Goal: Task Accomplishment & Management: Manage account settings

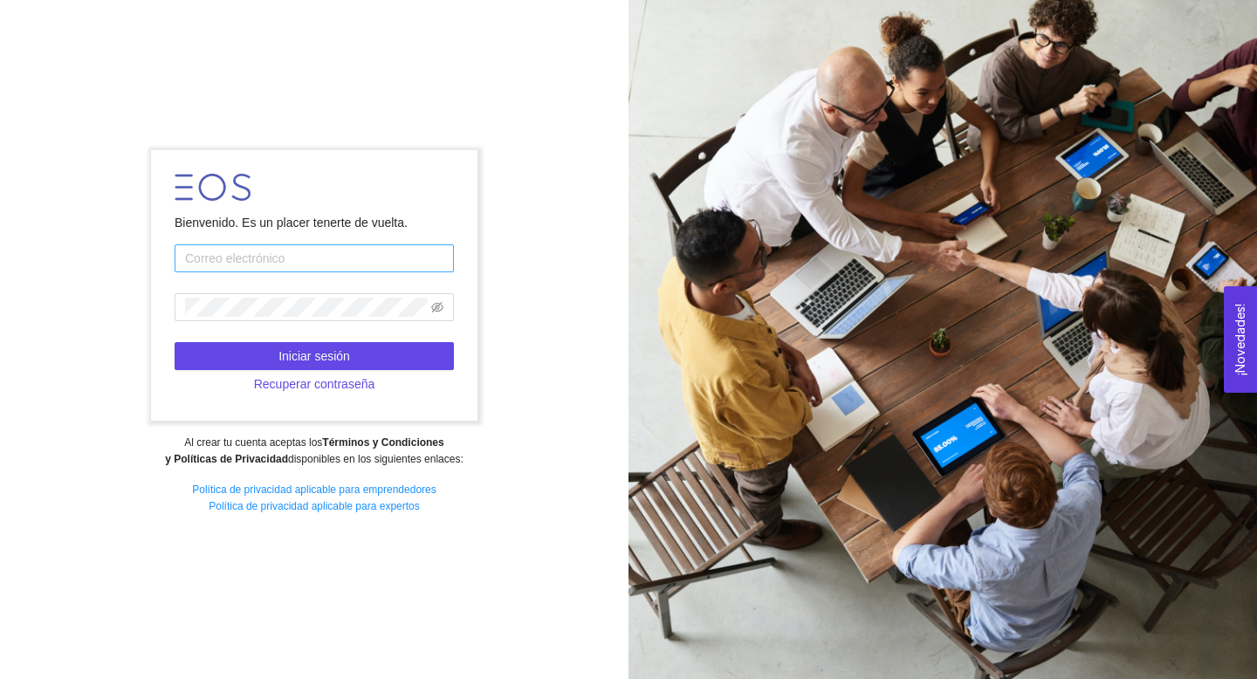
click at [346, 263] on input "text" at bounding box center [314, 258] width 279 height 28
type input "emprendimientoqro@servicios.tec.mx"
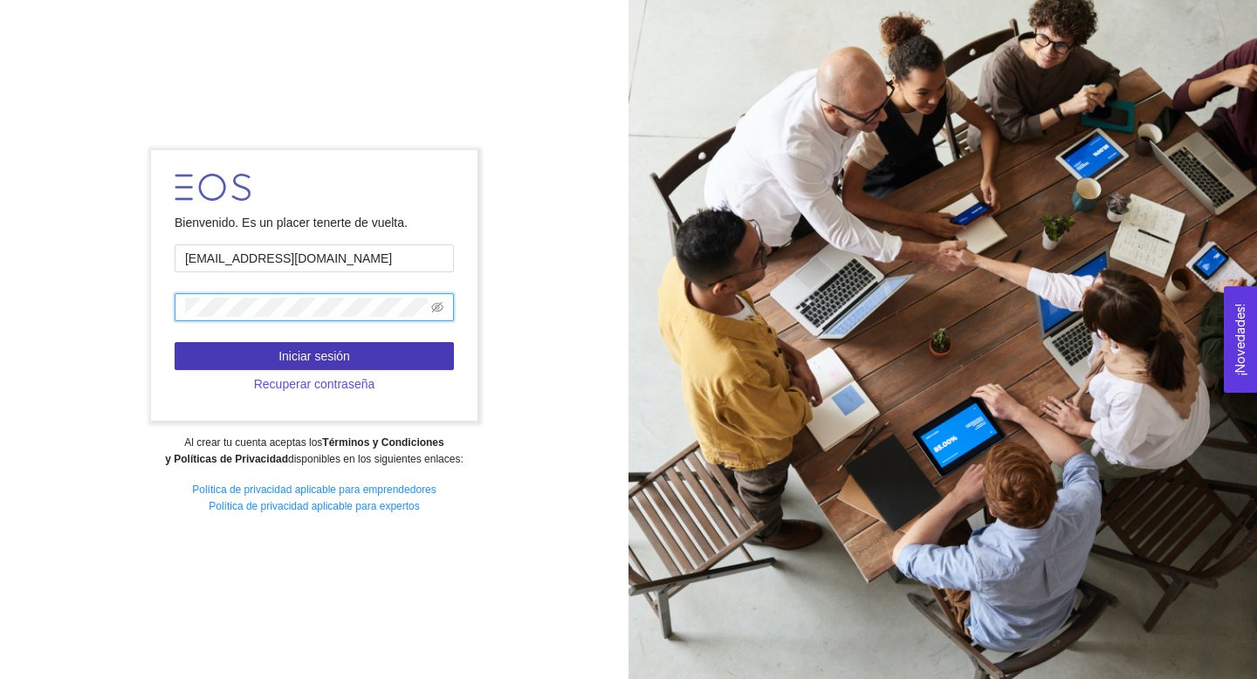
click at [333, 368] on button "Iniciar sesión" at bounding box center [314, 356] width 279 height 28
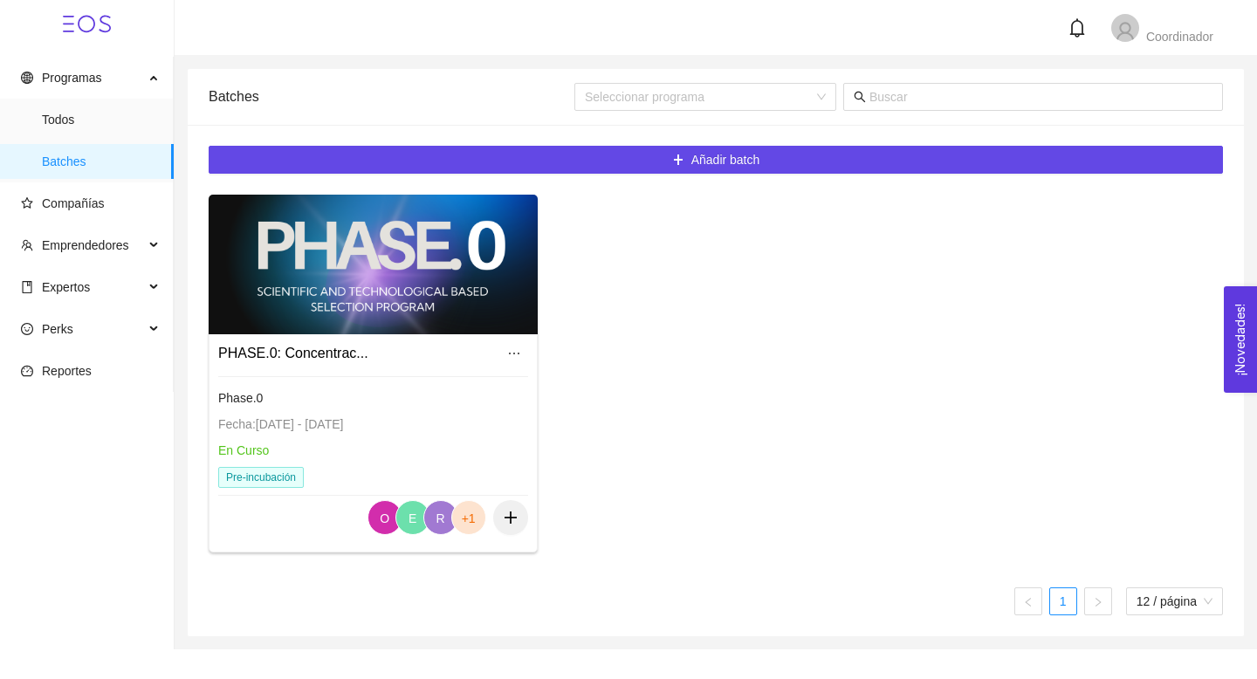
click at [404, 316] on div at bounding box center [373, 265] width 329 height 140
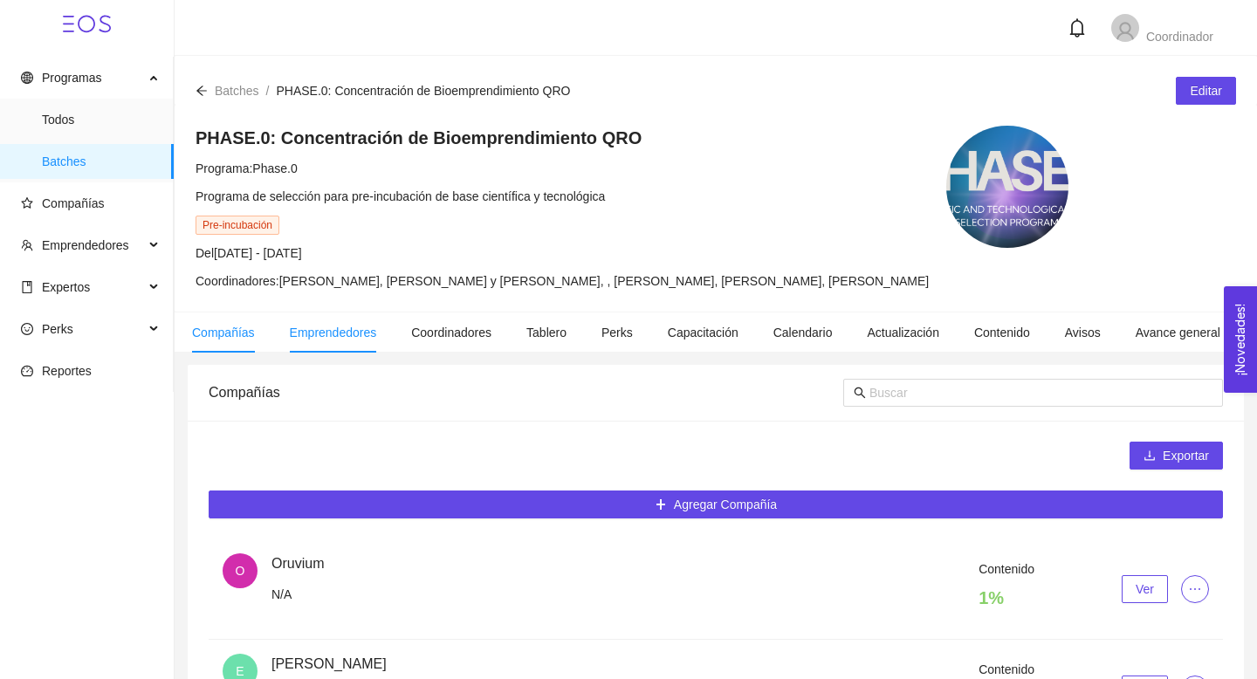
click at [310, 339] on span "Emprendedores" at bounding box center [333, 333] width 87 height 14
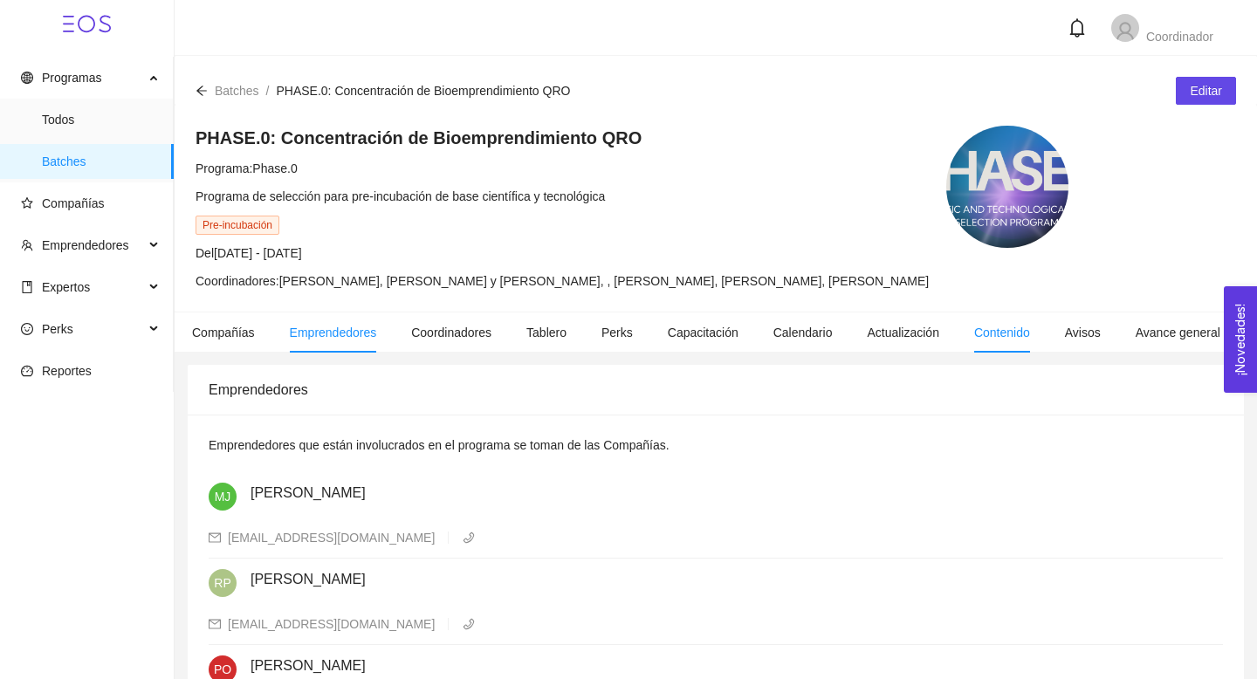
click at [1026, 339] on span "Contenido" at bounding box center [1002, 333] width 56 height 14
